Goal: Task Accomplishment & Management: Use online tool/utility

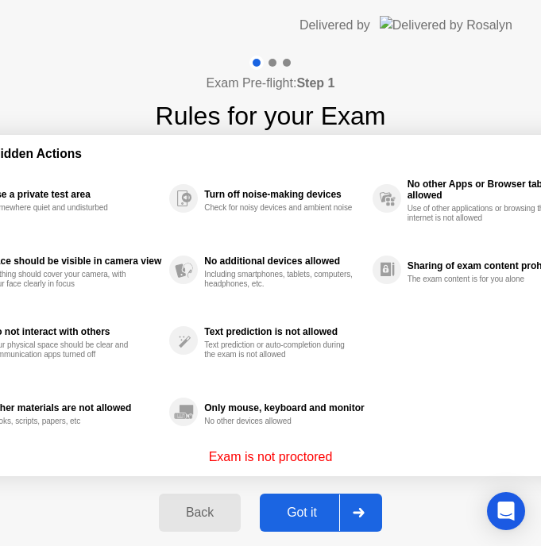
click at [284, 512] on div "Got it" at bounding box center [301, 513] width 75 height 14
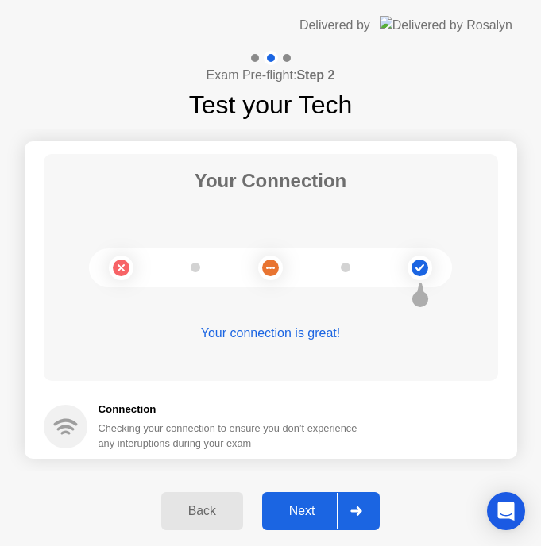
click at [299, 508] on div "Next" at bounding box center [302, 511] width 71 height 14
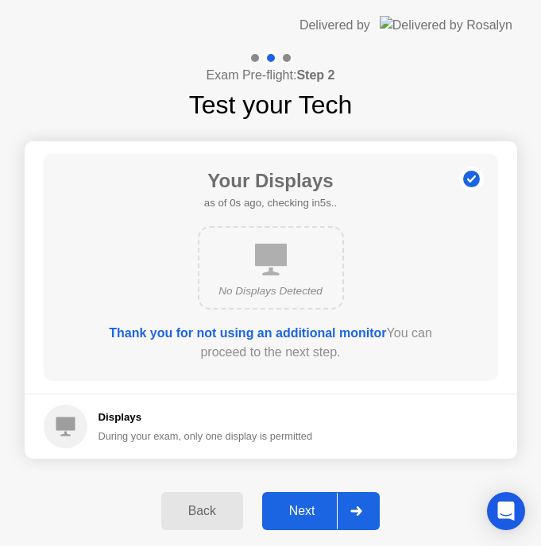
click at [308, 508] on div "Next" at bounding box center [302, 511] width 71 height 14
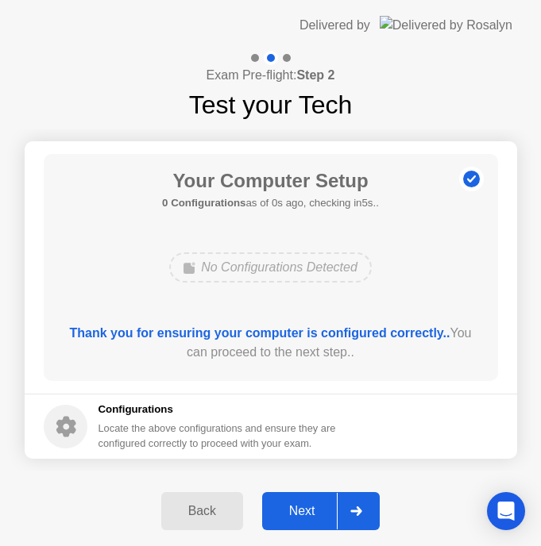
click at [308, 508] on div "Next" at bounding box center [302, 511] width 71 height 14
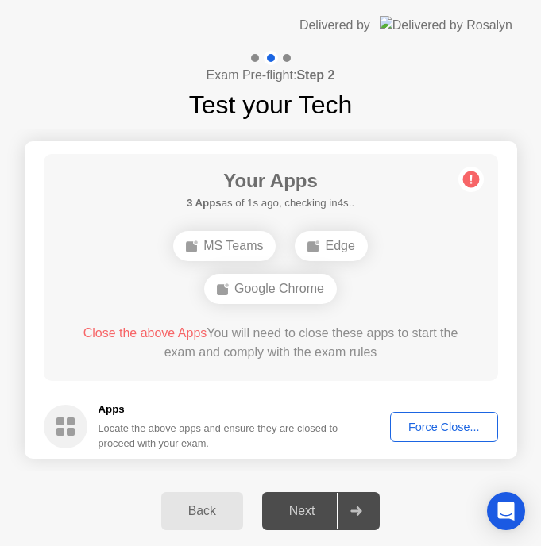
click at [207, 517] on div "Back" at bounding box center [202, 511] width 72 height 14
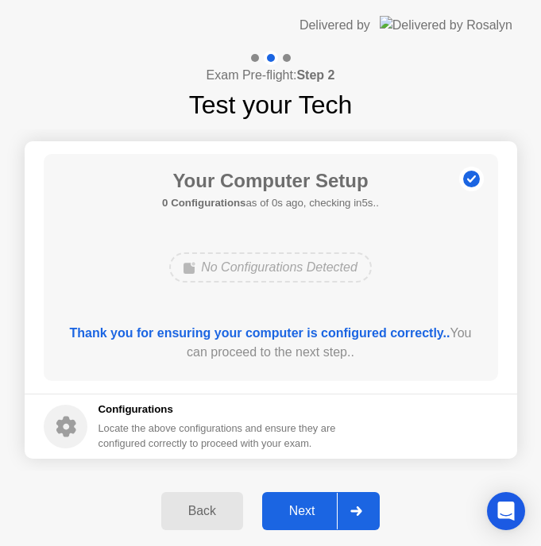
click at [311, 504] on div "Next" at bounding box center [302, 511] width 71 height 14
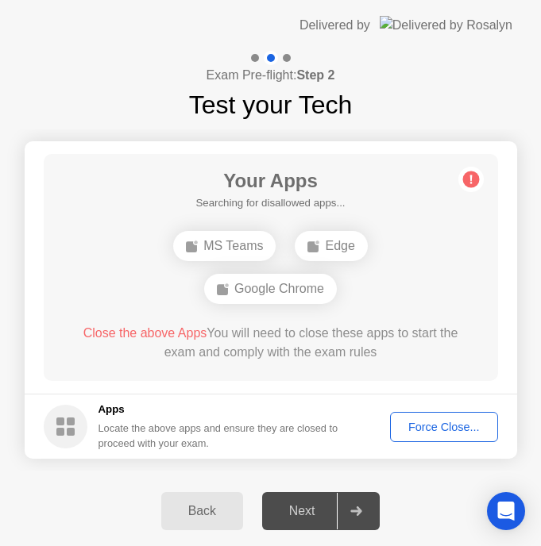
click at [256, 402] on h5 "Apps" at bounding box center [218, 410] width 241 height 16
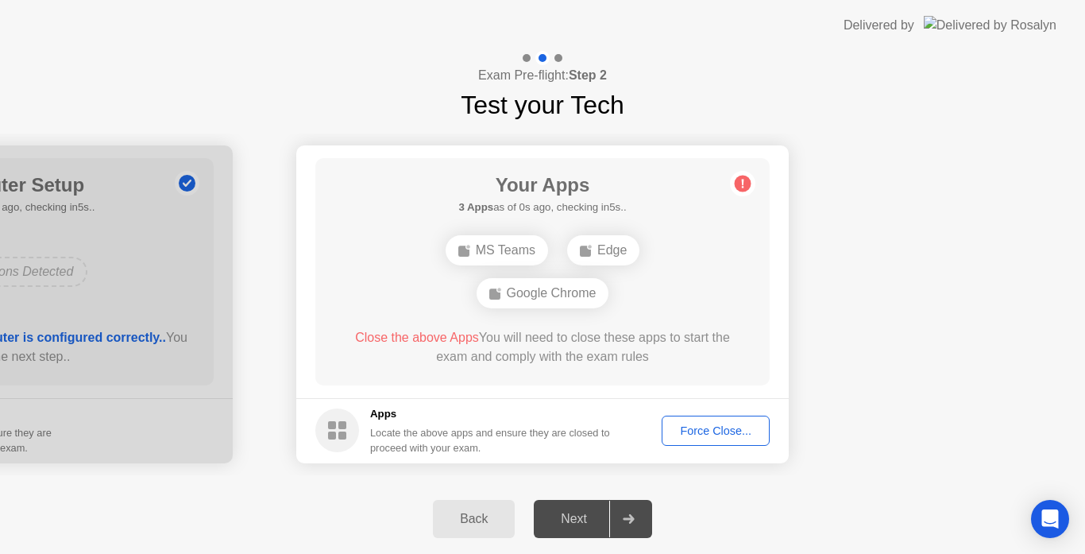
click at [701, 431] on div "Force Close..." at bounding box center [715, 430] width 97 height 13
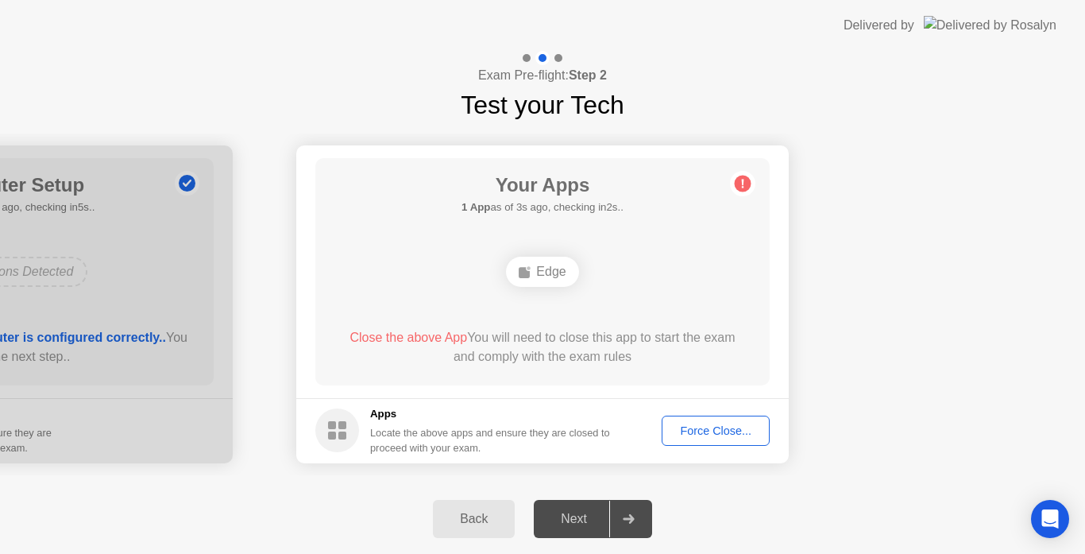
click at [637, 346] on div "Close the above App You will need to close this app to start the exam and compl…" at bounding box center [542, 347] width 409 height 38
click at [351, 267] on div "Your Apps 1 App as of 4s ago, checking in1s.. Edge Close the above App You will…" at bounding box center [542, 271] width 454 height 227
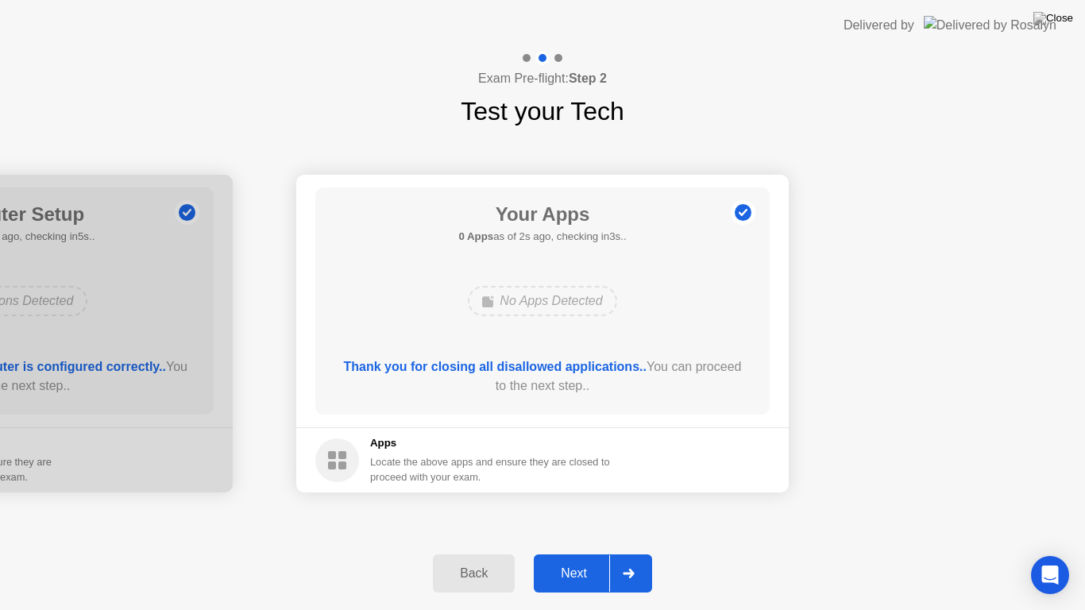
click at [572, 553] on div "Next" at bounding box center [574, 573] width 71 height 14
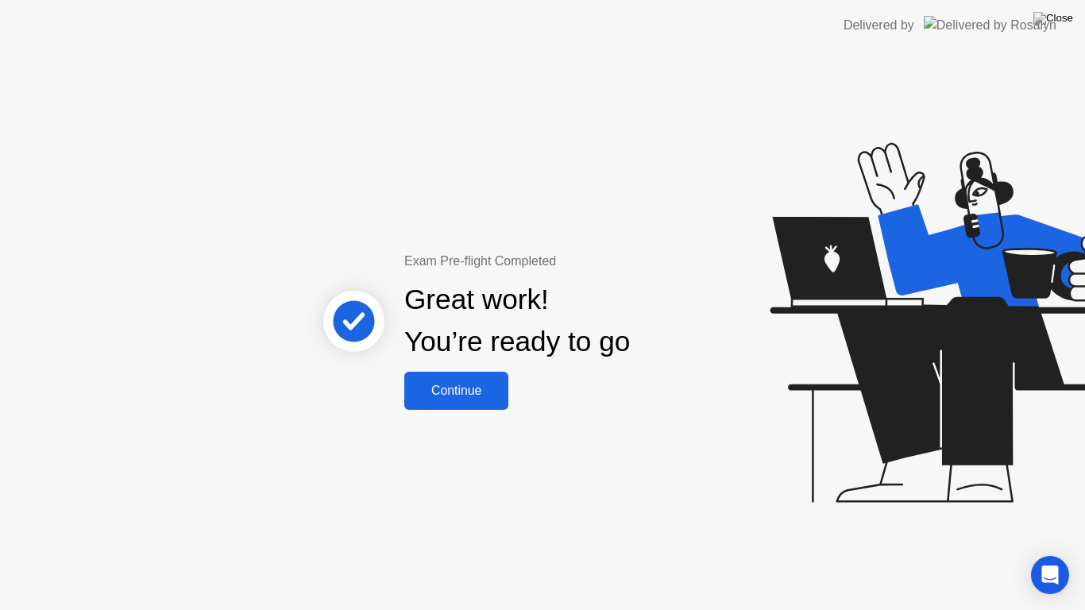
click at [478, 397] on div "Continue" at bounding box center [456, 391] width 95 height 14
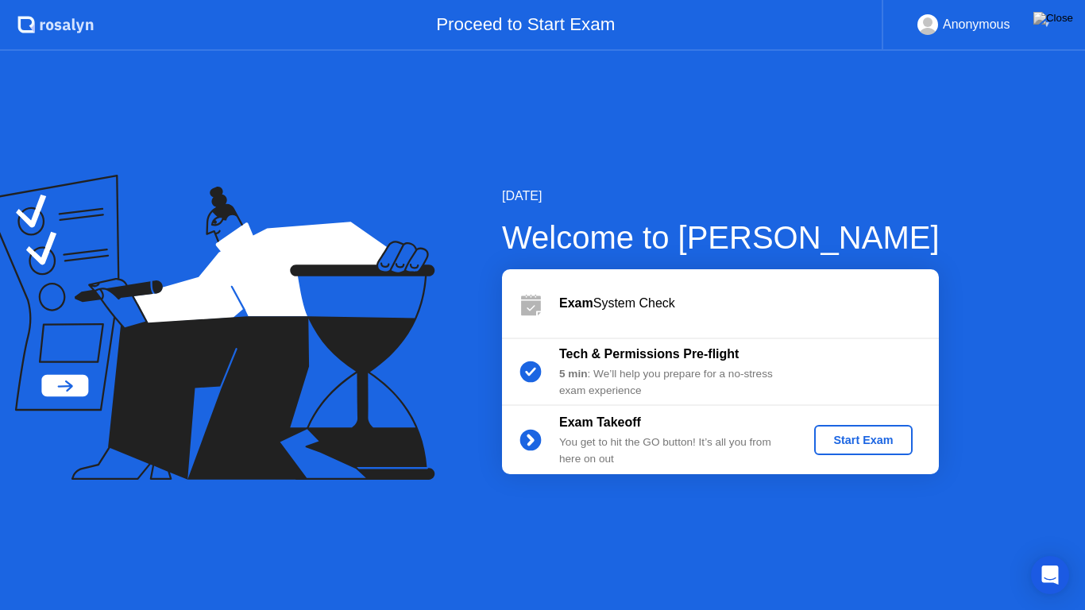
click at [859, 440] on div "Start Exam" at bounding box center [862, 440] width 85 height 13
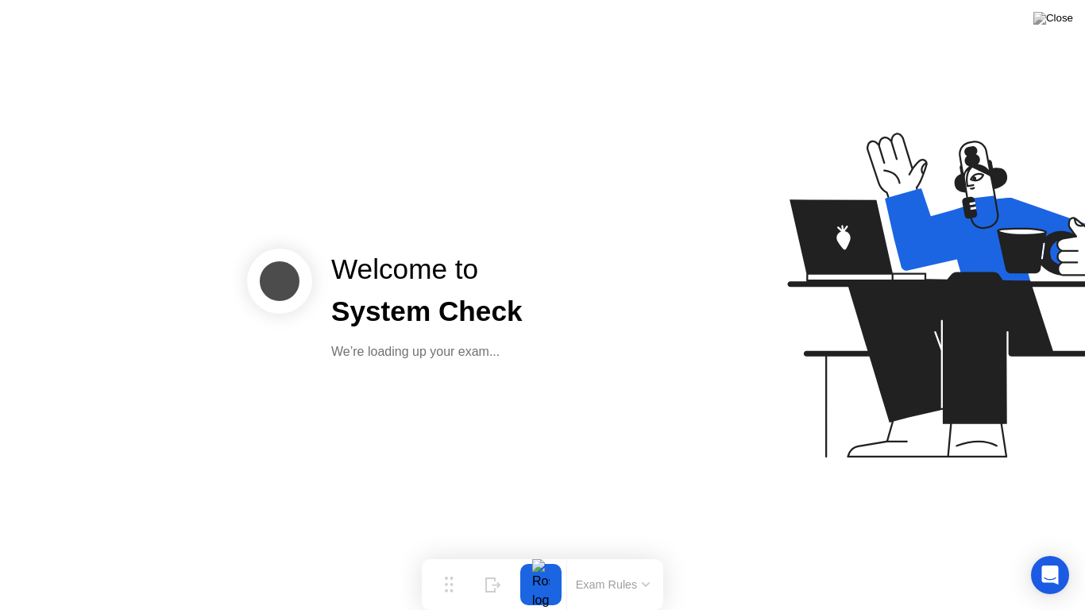
click at [616, 357] on div "Welcome to System Check We’re loading up your exam..." at bounding box center [445, 305] width 397 height 113
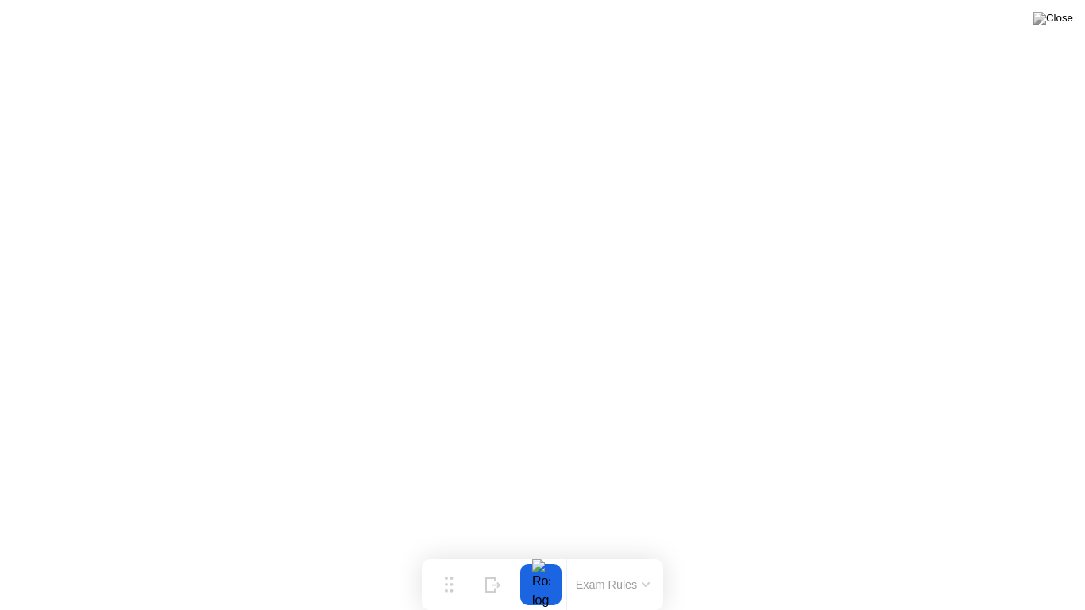
click at [534, 553] on div at bounding box center [540, 584] width 33 height 41
click at [532, 553] on div at bounding box center [540, 584] width 33 height 41
click at [627, 553] on button "Exam Rules" at bounding box center [613, 584] width 84 height 14
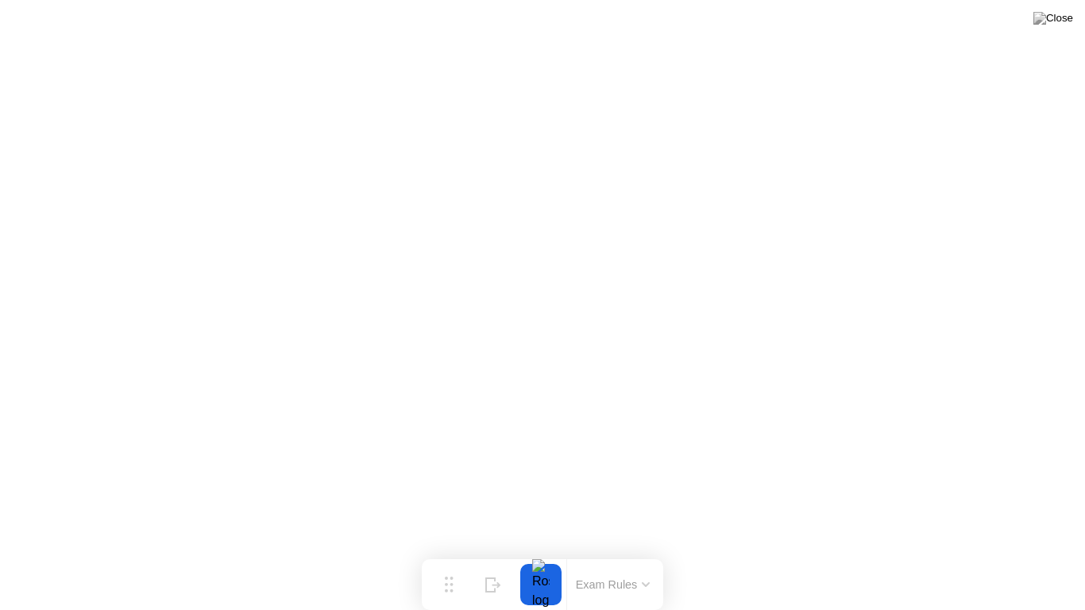
click at [532, 553] on div at bounding box center [540, 584] width 33 height 41
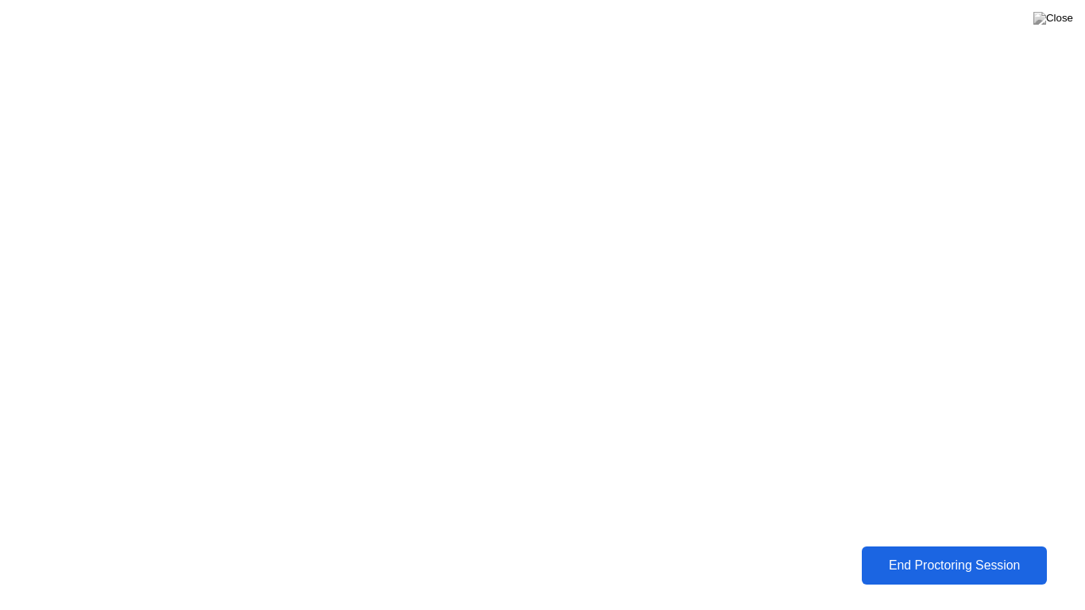
click at [925, 553] on div "End Proctoring Session" at bounding box center [954, 565] width 185 height 15
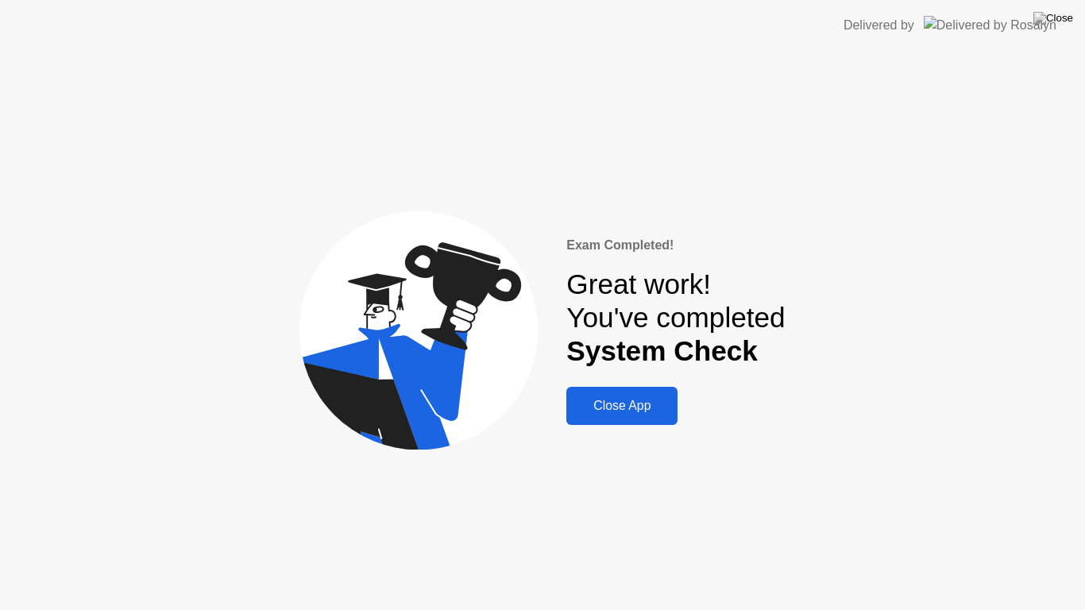
click at [623, 411] on div "Close App" at bounding box center [622, 406] width 102 height 14
